Goal: Task Accomplishment & Management: Use online tool/utility

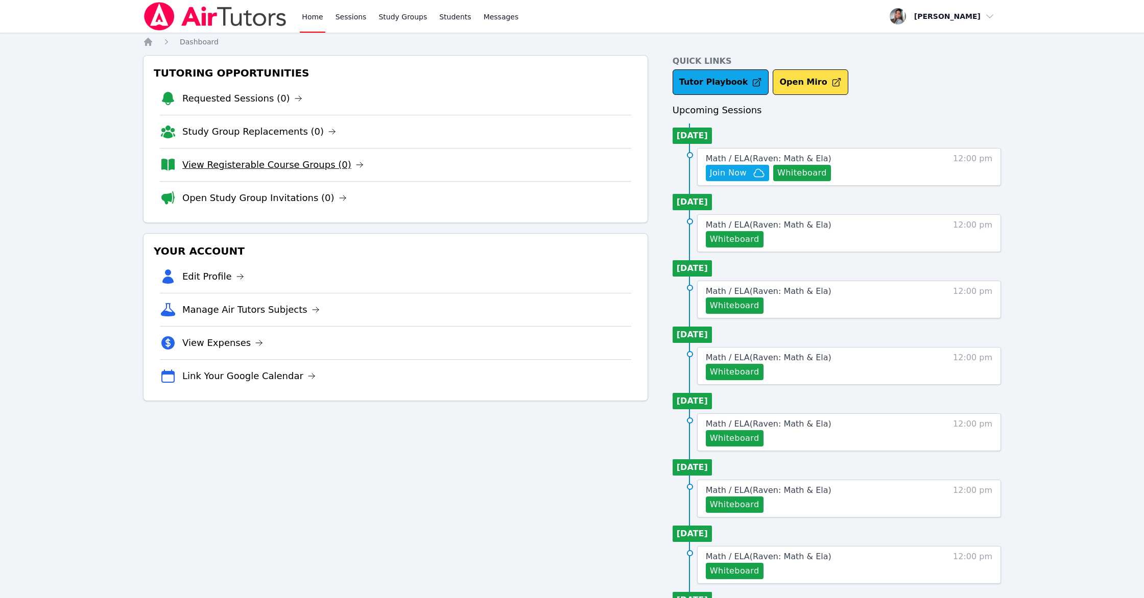
click at [314, 158] on link "View Registerable Course Groups (0)" at bounding box center [272, 165] width 181 height 14
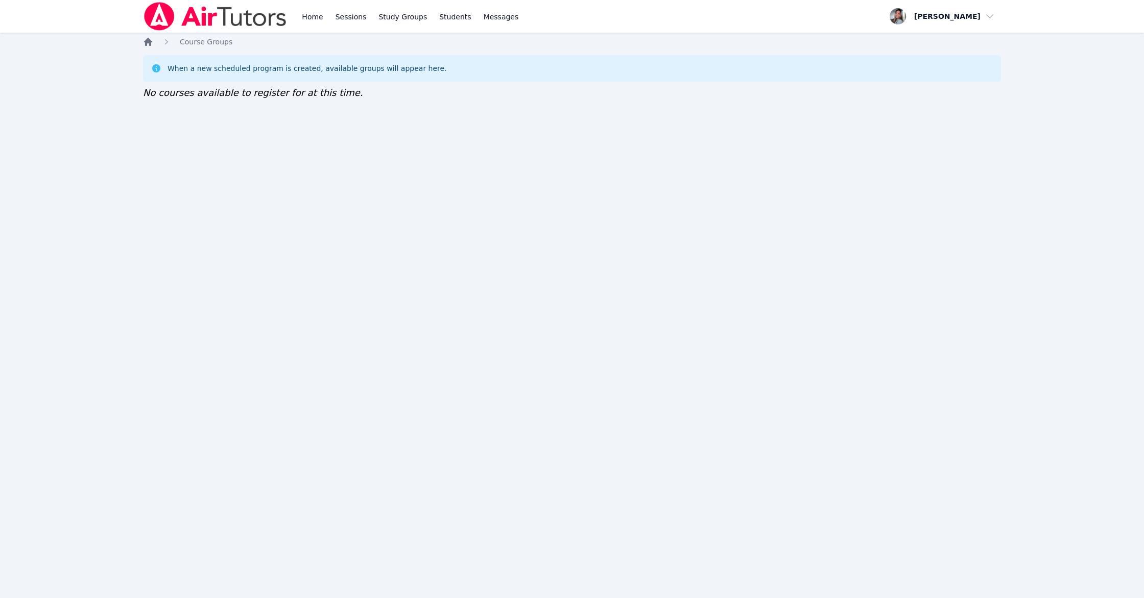
click at [150, 43] on icon "Breadcrumb" at bounding box center [148, 42] width 8 height 8
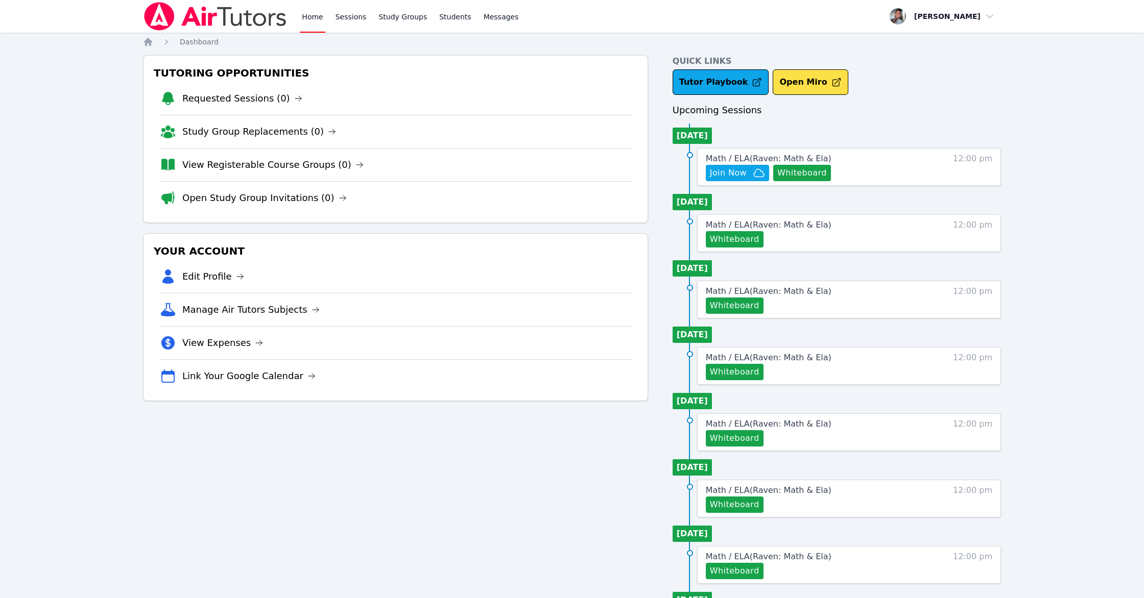
click at [295, 202] on link "Open Study Group Invitations (0)" at bounding box center [264, 198] width 164 height 14
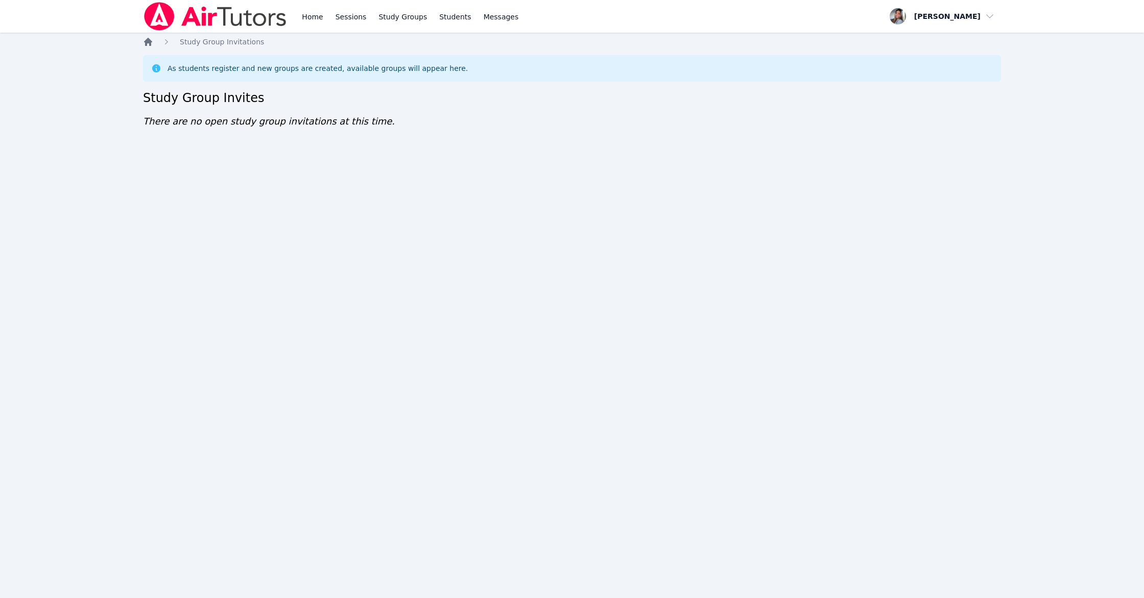
click at [151, 42] on icon "Breadcrumb" at bounding box center [148, 42] width 8 height 8
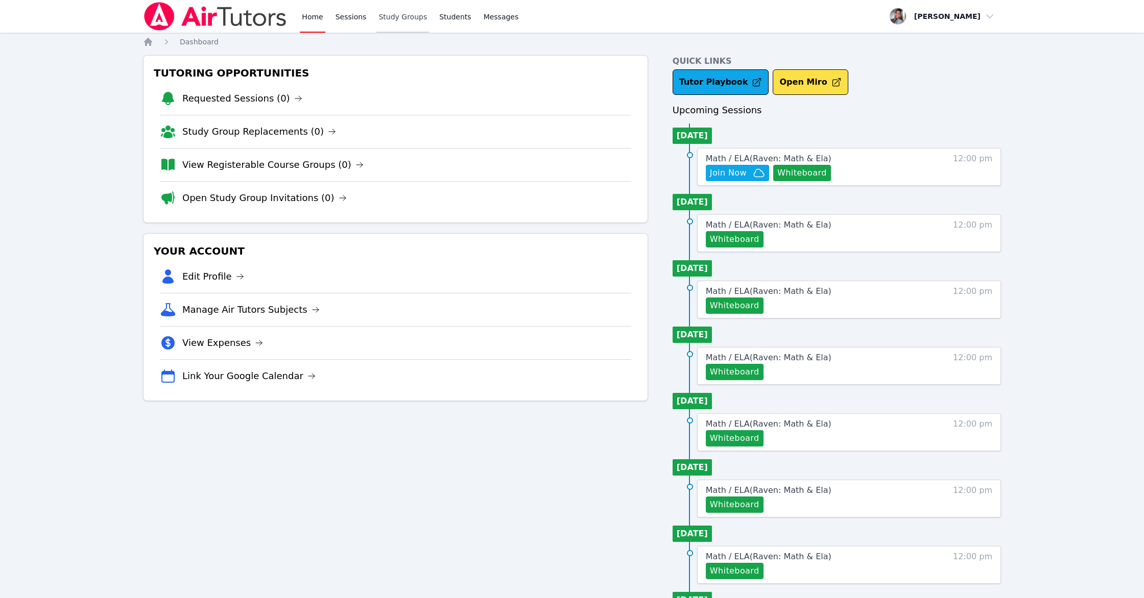
click at [390, 16] on link "Study Groups" at bounding box center [402, 16] width 53 height 33
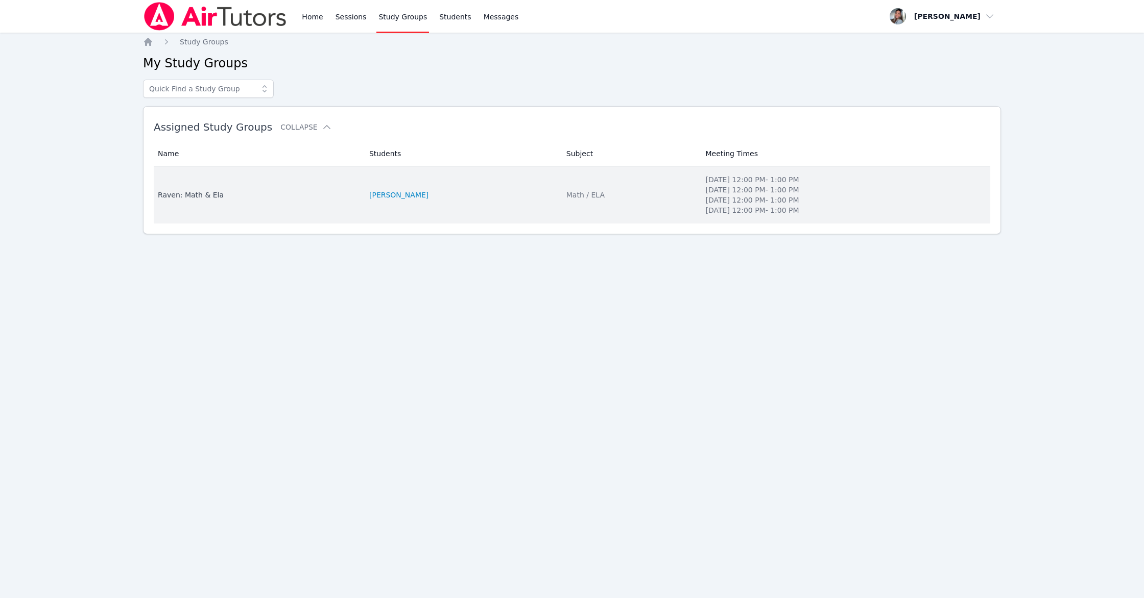
click at [627, 178] on td "Subject Math / ELA" at bounding box center [629, 194] width 139 height 57
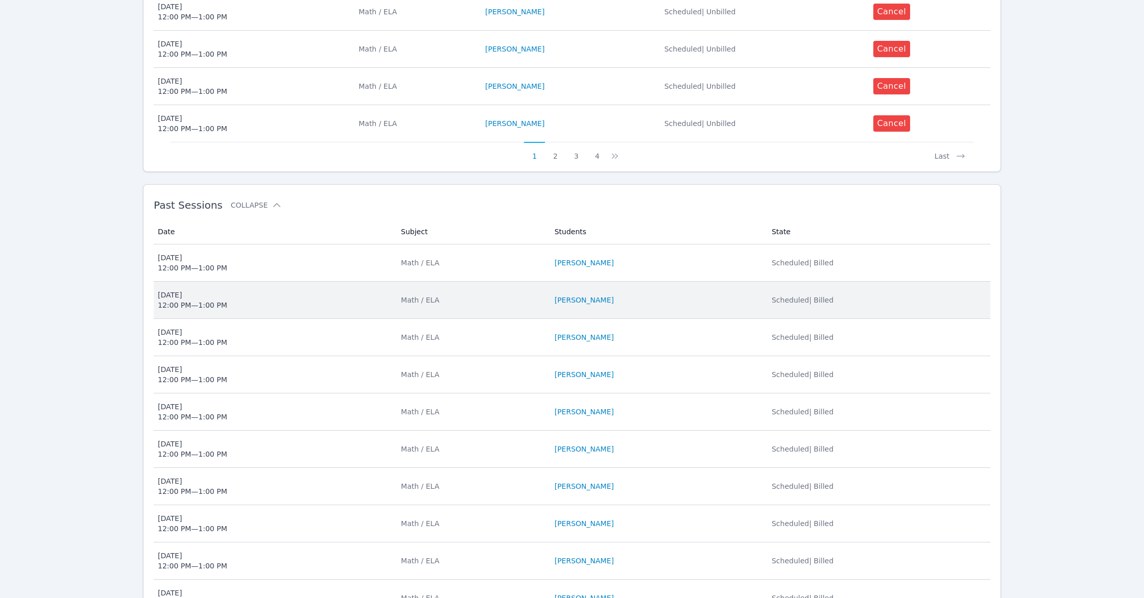
scroll to position [570, 0]
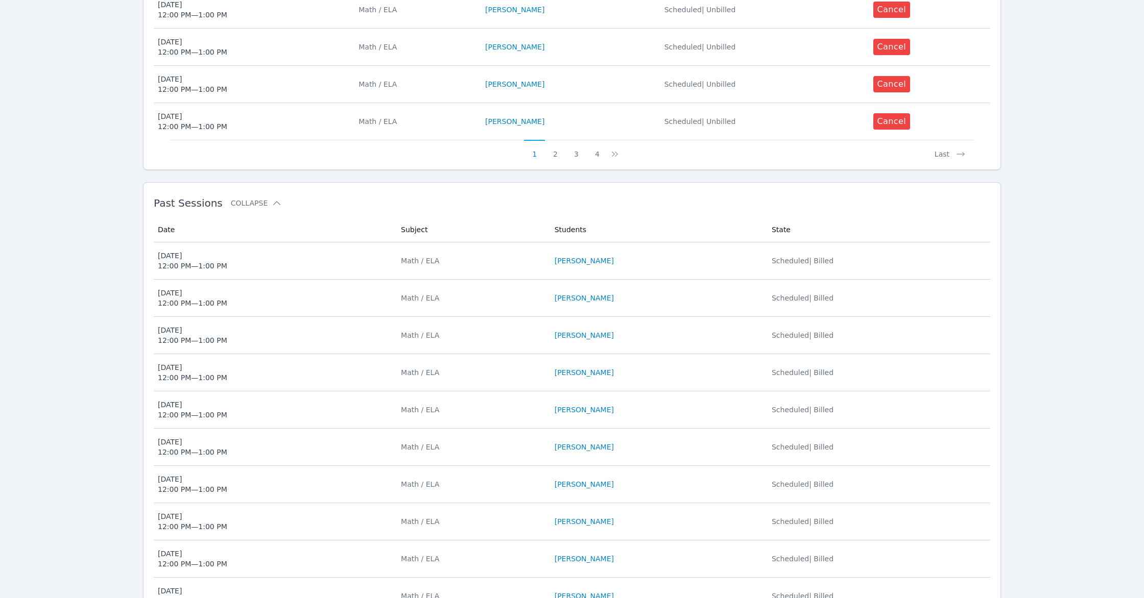
click at [351, 264] on span "[DATE] 12:00 PM — 1:00 PM" at bounding box center [273, 261] width 231 height 20
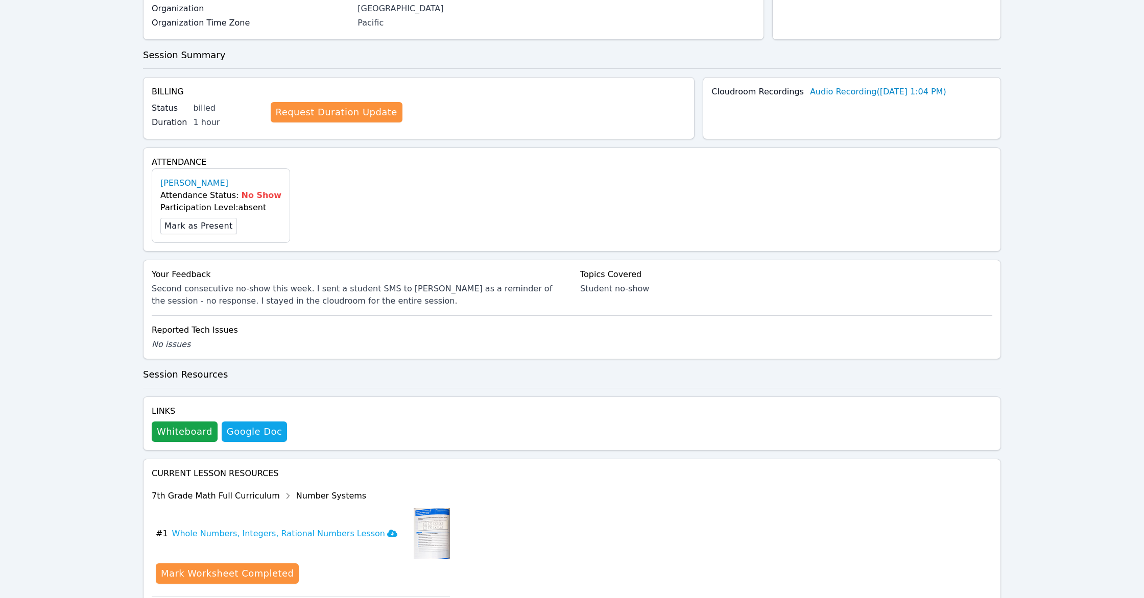
scroll to position [176, 0]
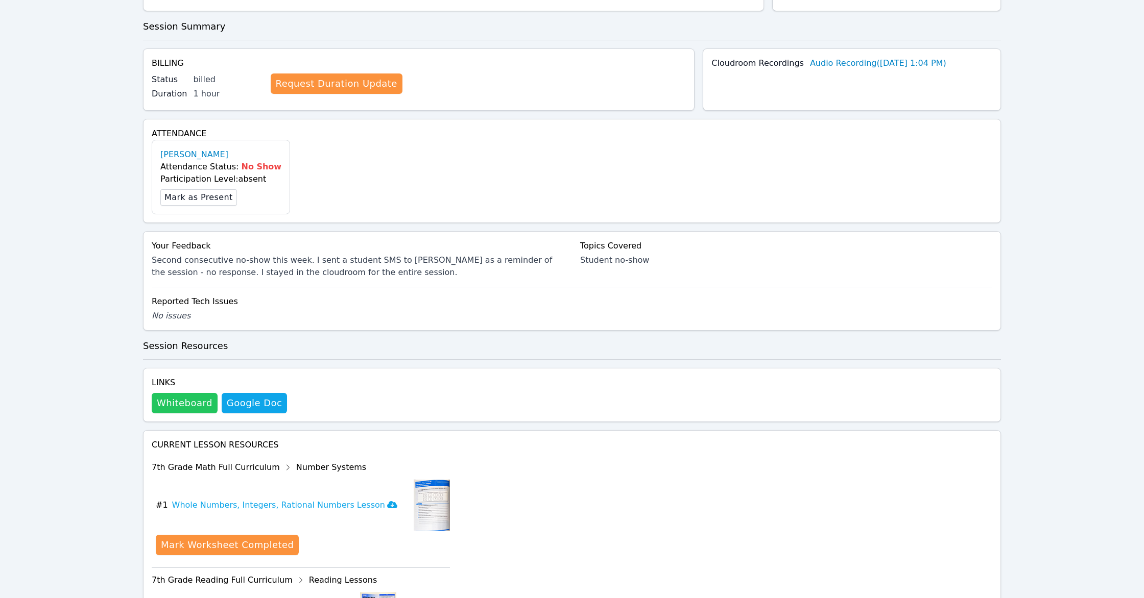
click at [174, 404] on button "Whiteboard" at bounding box center [185, 403] width 66 height 20
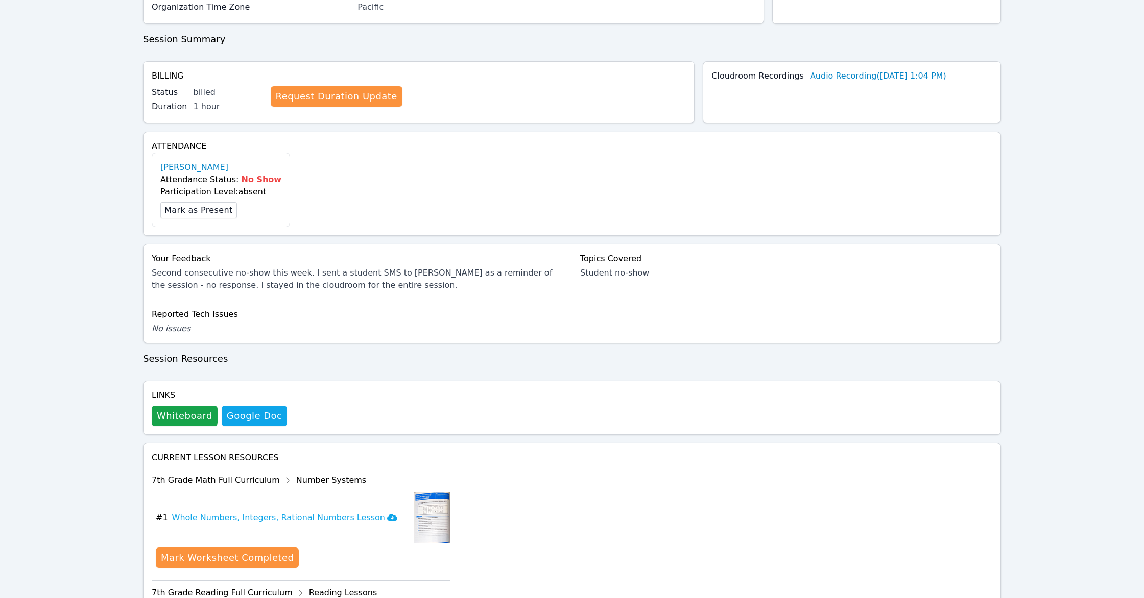
scroll to position [0, 0]
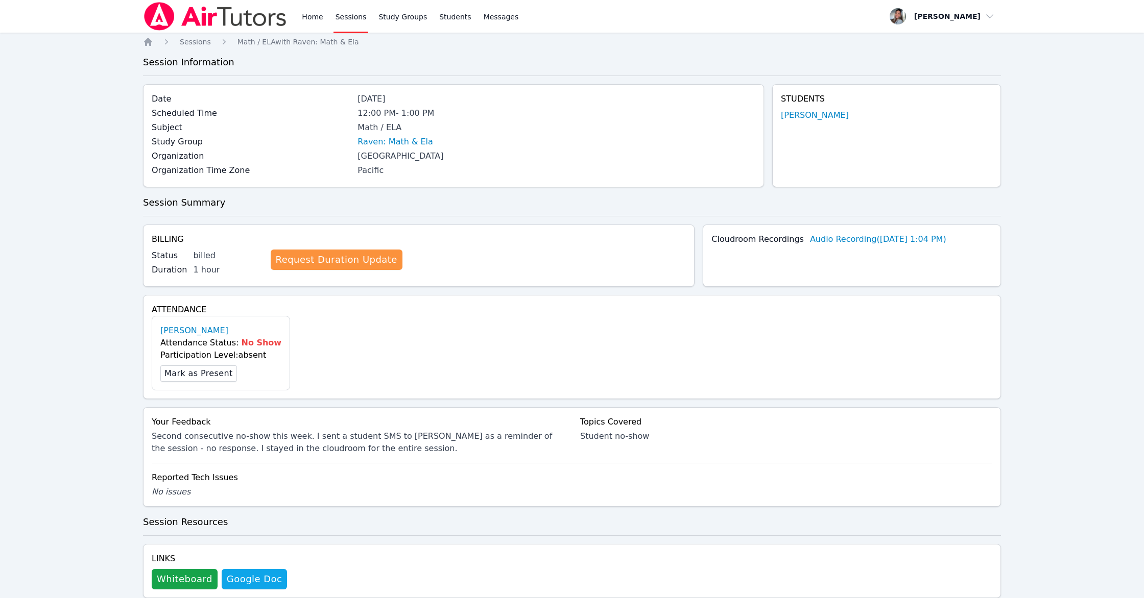
click at [351, 11] on link "Sessions" at bounding box center [350, 16] width 35 height 33
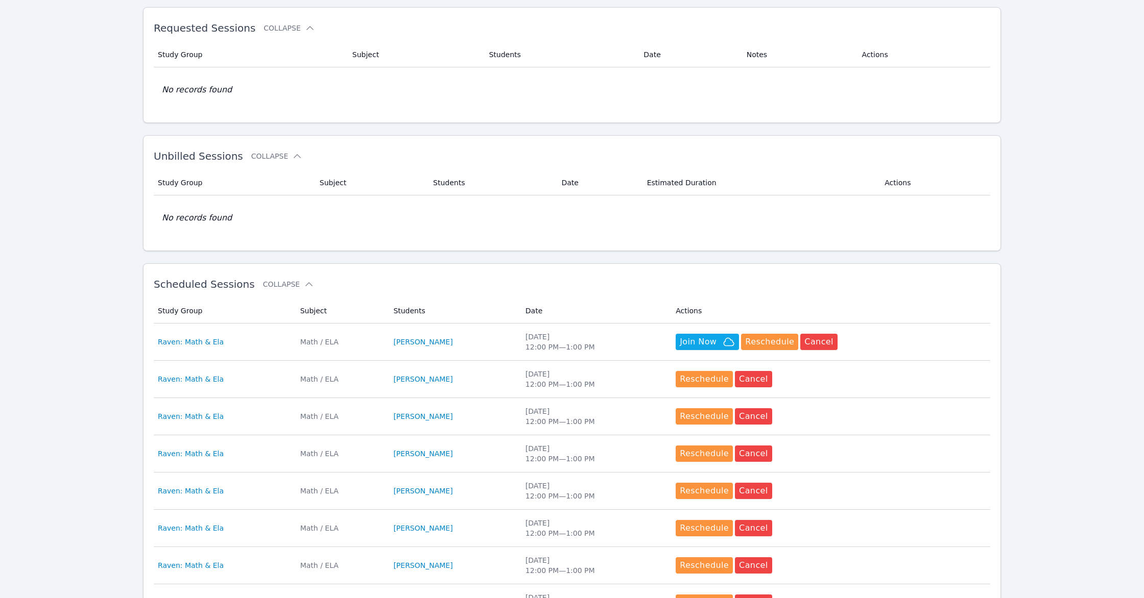
scroll to position [55, 0]
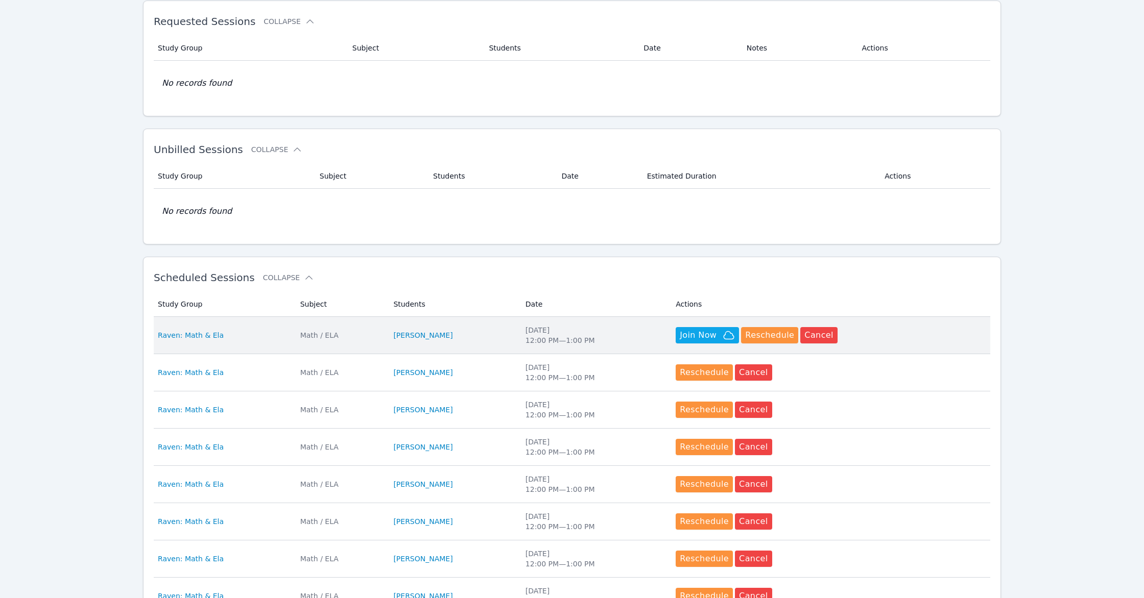
click at [646, 336] on div "[DATE] 12:00 PM — 1:00 PM" at bounding box center [594, 335] width 138 height 20
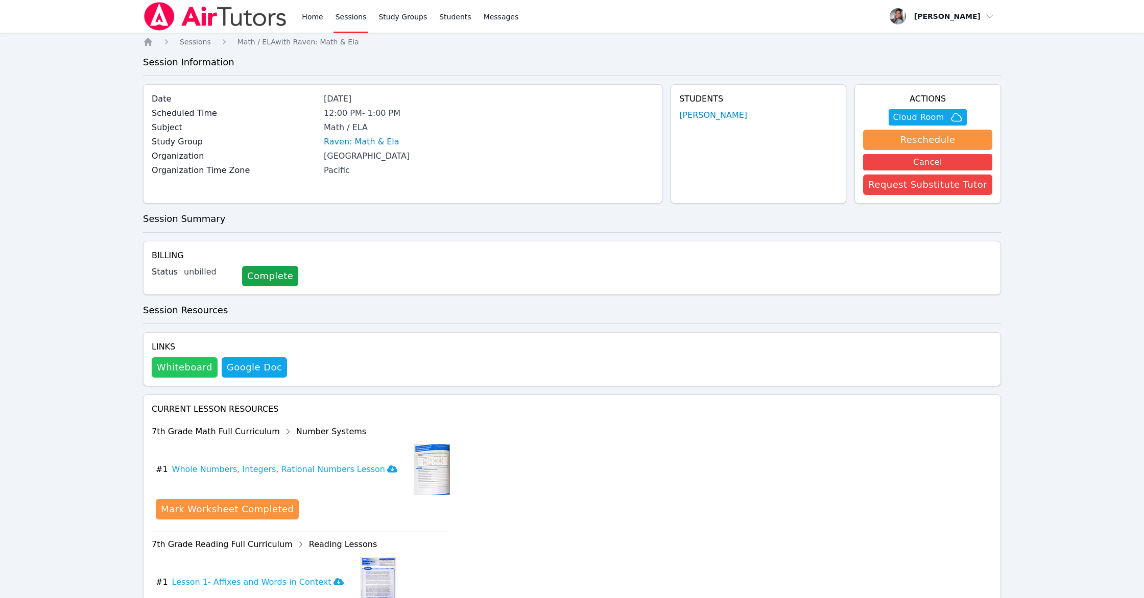
click at [200, 374] on button "Whiteboard" at bounding box center [185, 367] width 66 height 20
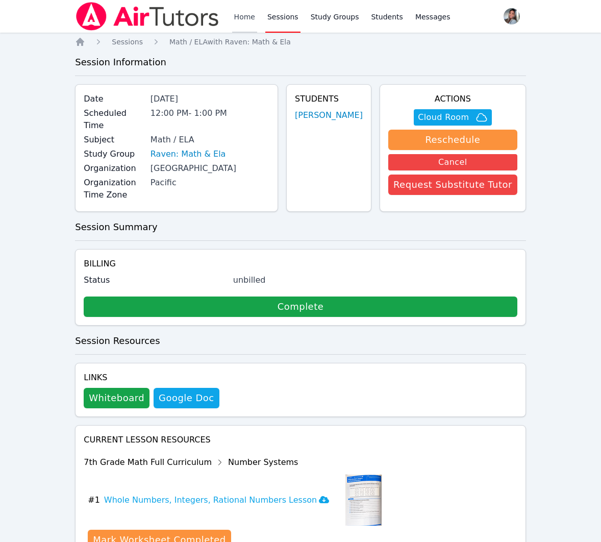
click at [241, 22] on link "Home" at bounding box center [244, 16] width 25 height 33
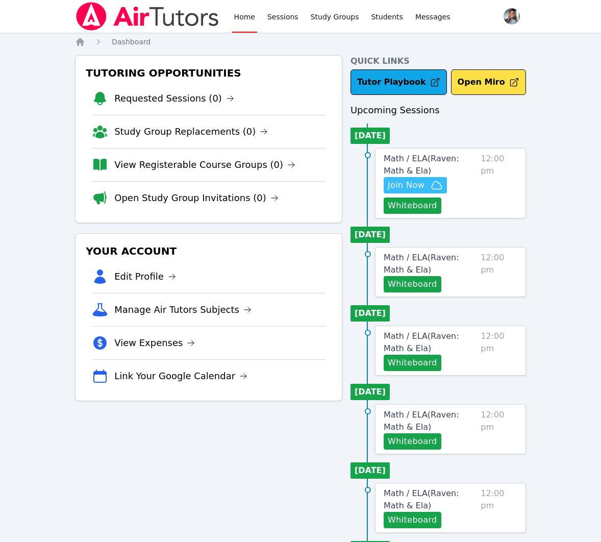
click at [399, 184] on span "Join Now" at bounding box center [406, 185] width 37 height 12
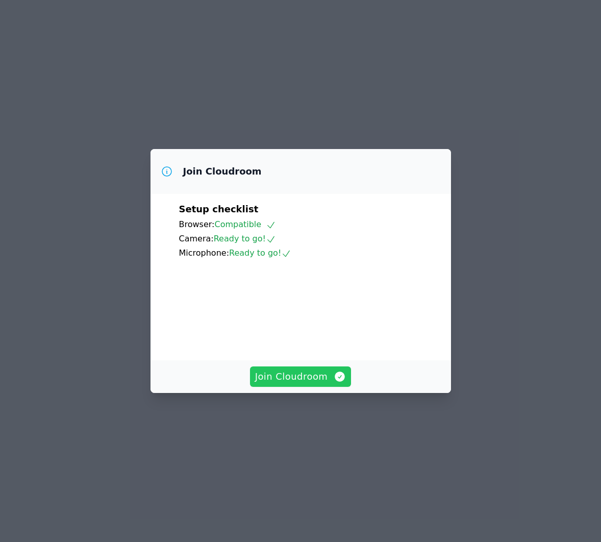
click at [316, 384] on span "Join Cloudroom" at bounding box center [300, 377] width 91 height 14
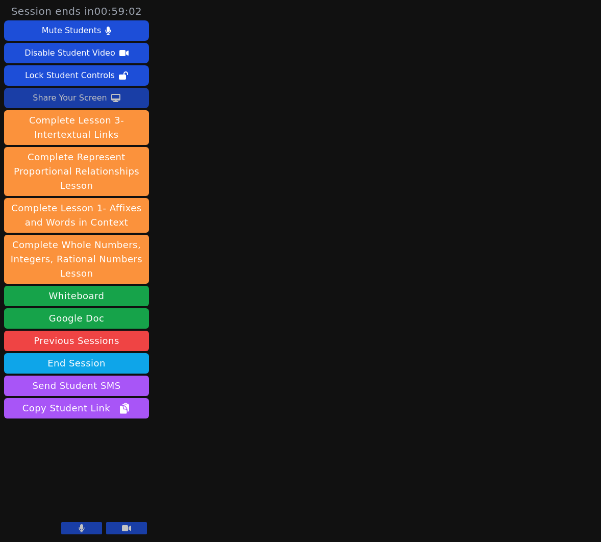
click at [128, 99] on button "Share Your Screen" at bounding box center [76, 98] width 145 height 20
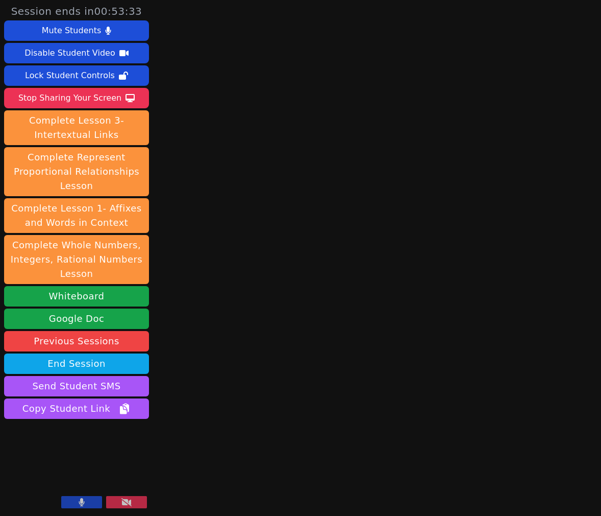
click at [133, 502] on button at bounding box center [126, 502] width 41 height 12
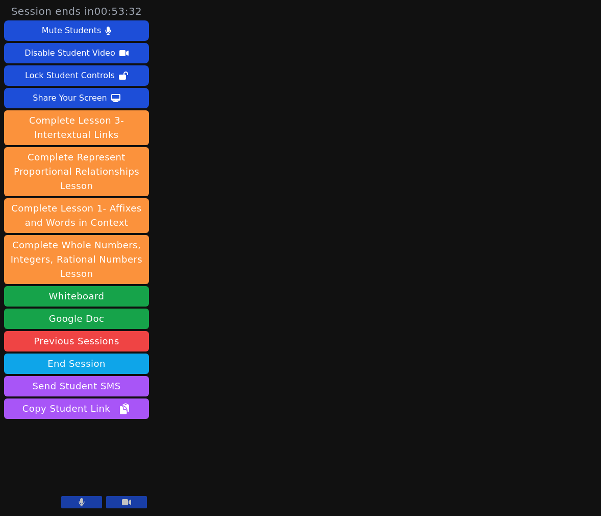
click at [81, 502] on icon at bounding box center [82, 502] width 6 height 8
